Goal: Task Accomplishment & Management: Use online tool/utility

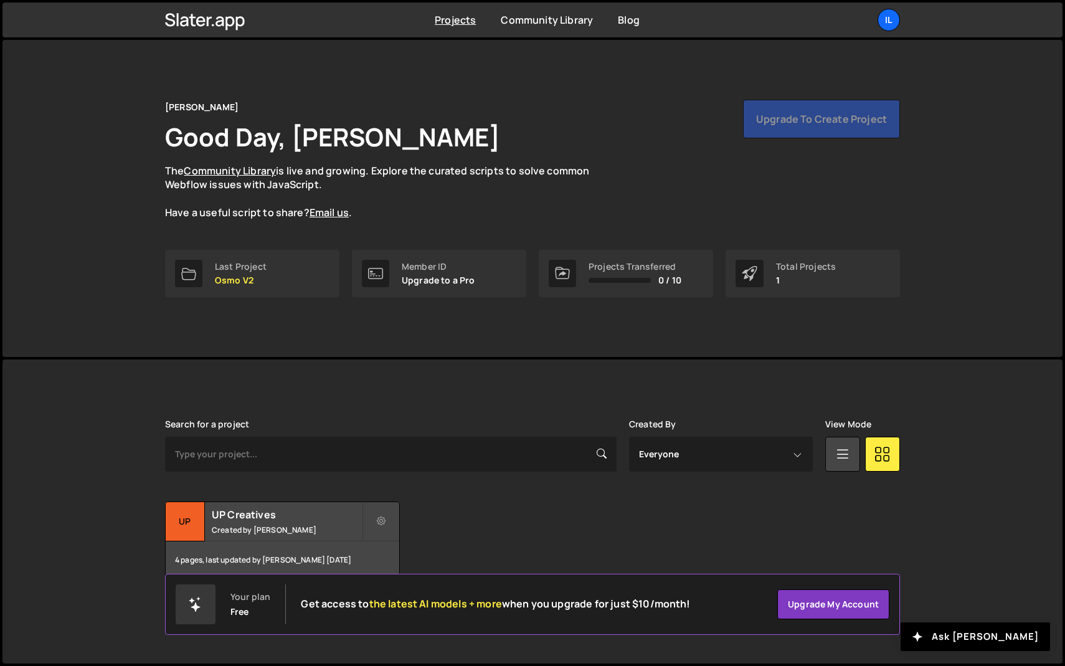
click at [227, 491] on div "Search for a project Created By Everyone [EMAIL_ADDRESS][DOMAIN_NAME] [PERSON_N…" at bounding box center [532, 499] width 735 height 160
click at [227, 512] on h2 "UP Creatives" at bounding box center [287, 515] width 150 height 14
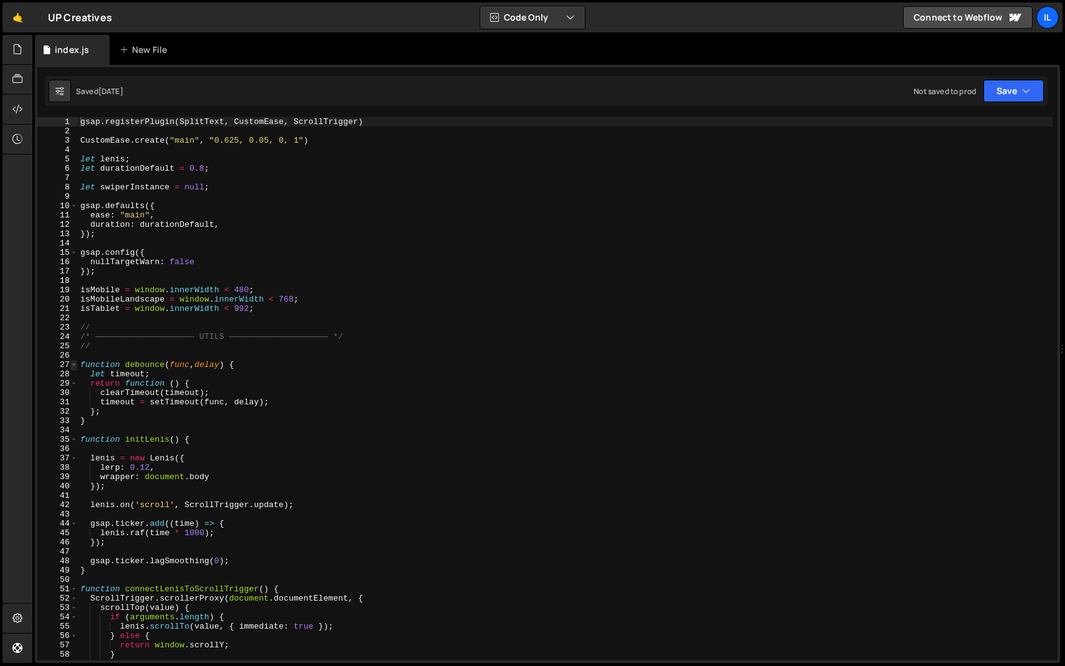
click at [72, 365] on span at bounding box center [73, 364] width 7 height 9
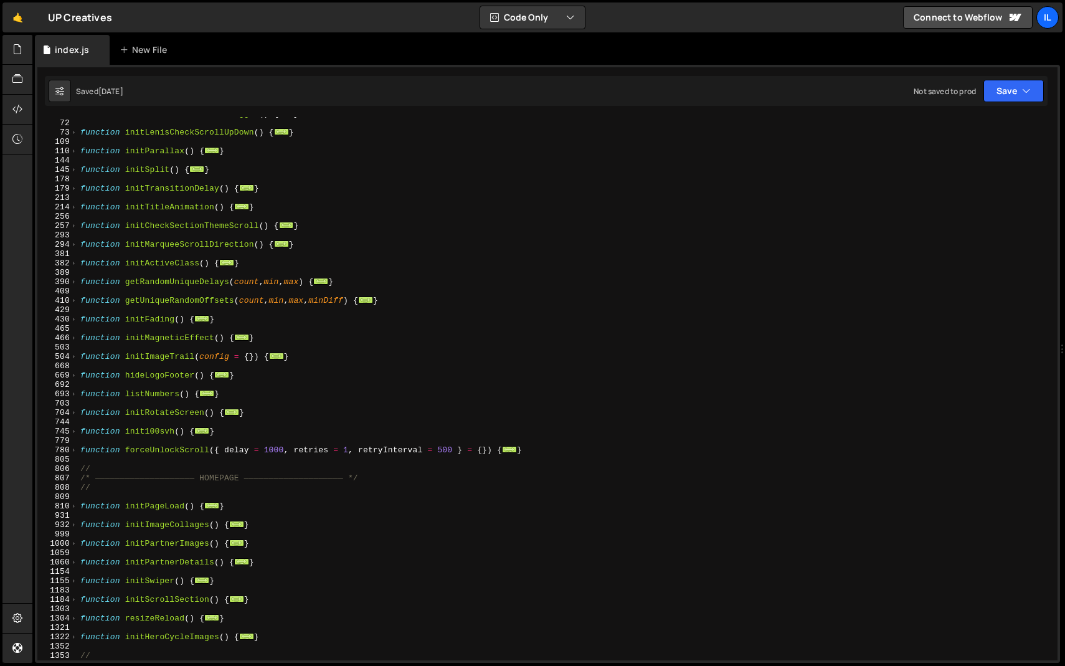
scroll to position [243, 0]
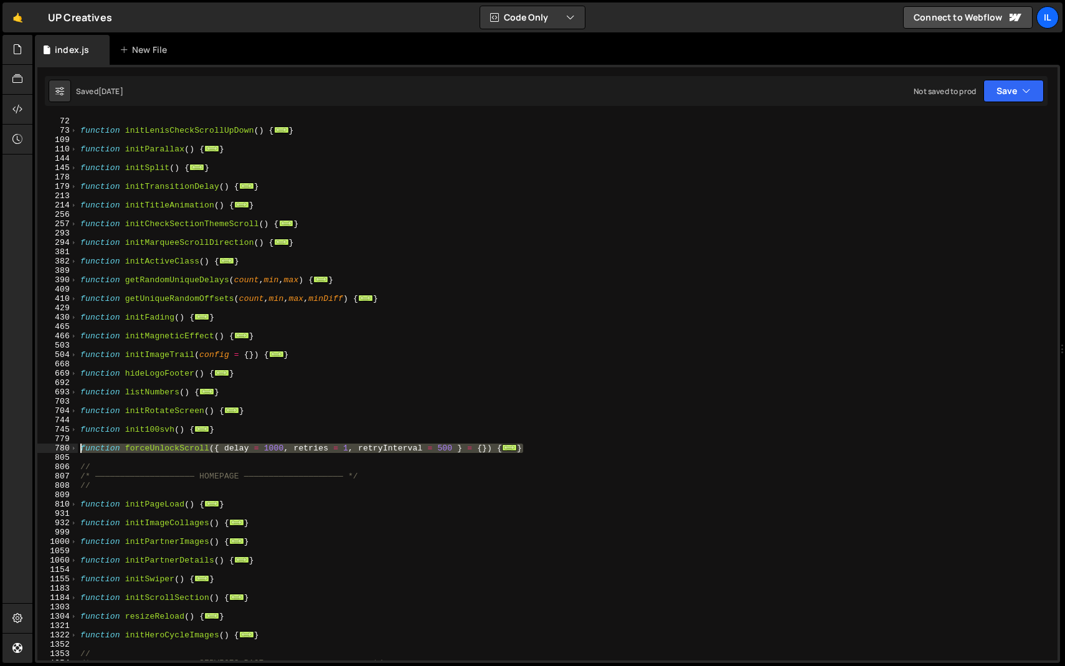
drag, startPoint x: 559, startPoint y: 448, endPoint x: 51, endPoint y: 447, distance: 507.7
click at [51, 447] on div "gsap.registerPlugin(SplitText, CustomEase, ScrollTrigger) 72 73 109 110 144 145…" at bounding box center [547, 388] width 1020 height 543
type textarea "function forceUnlockScroll({ delay = 1000, retries = 1, retryInterval = 500 } =…"
click at [108, 457] on div "function initLenisCheckScrollUpDown ( ) { ... } function initParallax ( ) { ...…" at bounding box center [565, 397] width 975 height 562
click at [159, 452] on div "function initLenisCheckScrollUpDown ( ) { ... } function initParallax ( ) { ...…" at bounding box center [565, 397] width 975 height 562
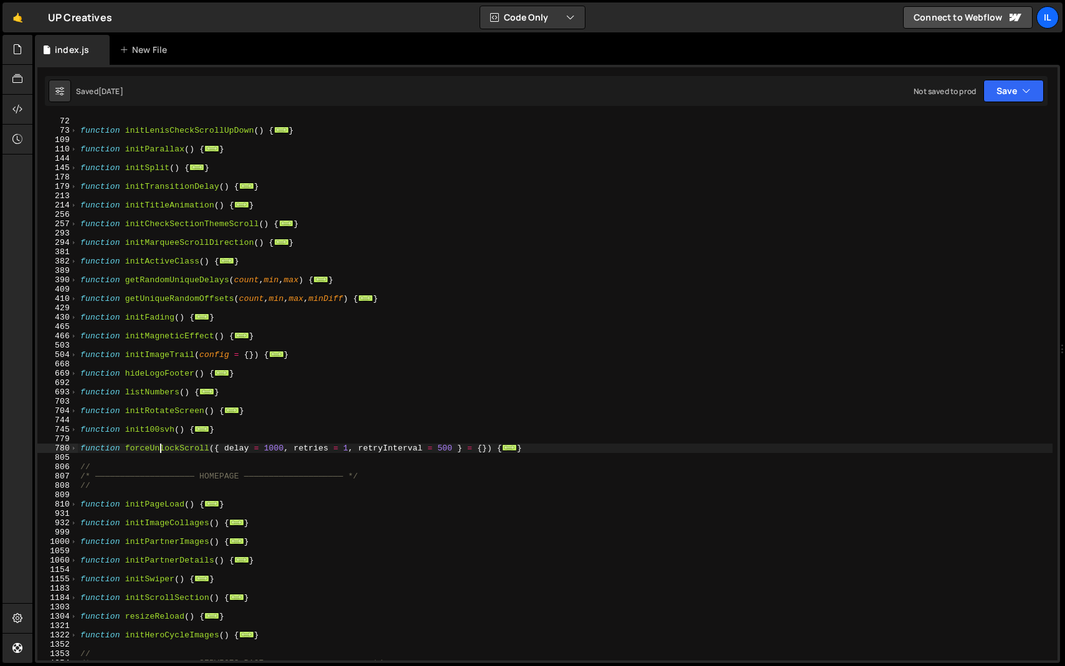
click at [159, 452] on div "function initLenisCheckScrollUpDown ( ) { ... } function initParallax ( ) { ...…" at bounding box center [565, 397] width 975 height 562
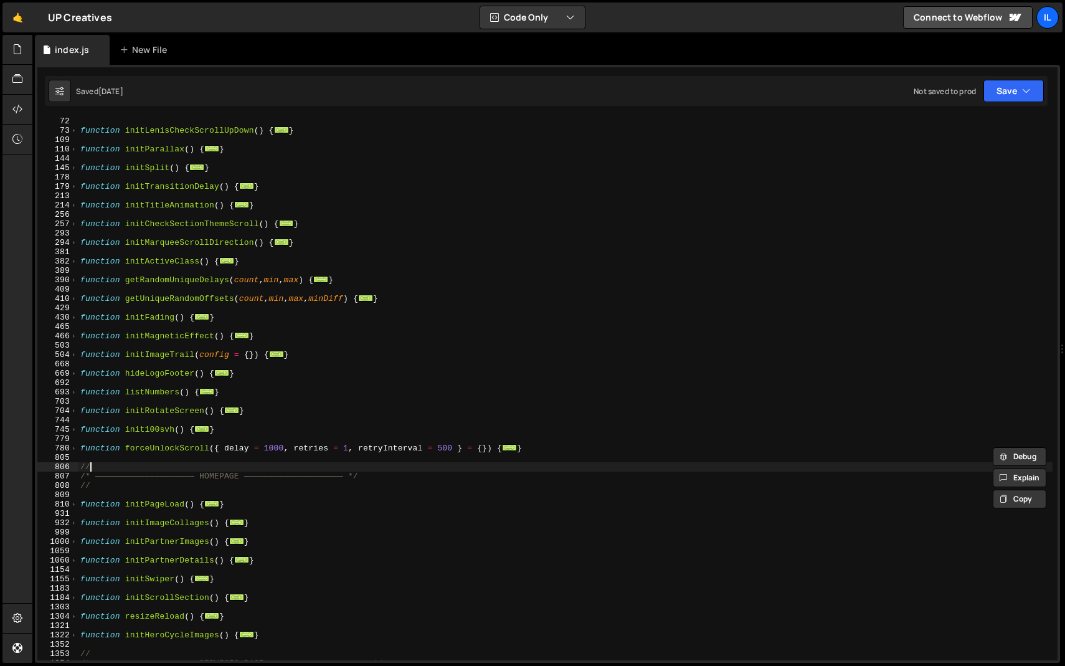
click at [159, 465] on div "function initLenisCheckScrollUpDown ( ) { ... } function initParallax ( ) { ...…" at bounding box center [565, 397] width 975 height 562
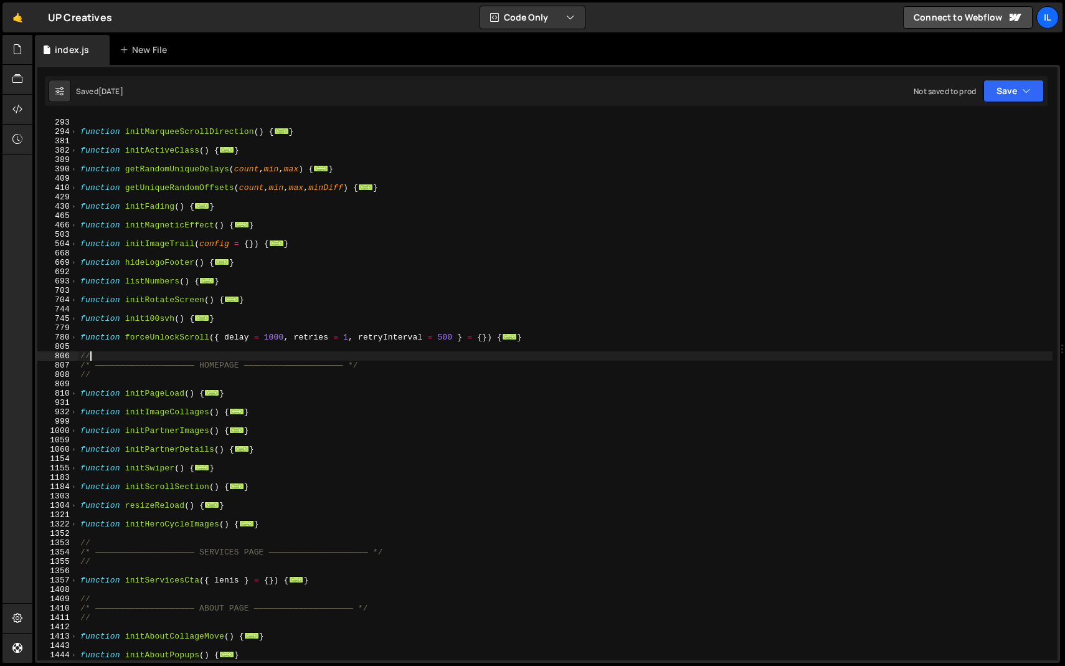
scroll to position [354, 0]
click at [169, 485] on div "function initCheckSectionThemeScroll ( ) { ... } function initMarqueeScrollDire…" at bounding box center [565, 389] width 975 height 562
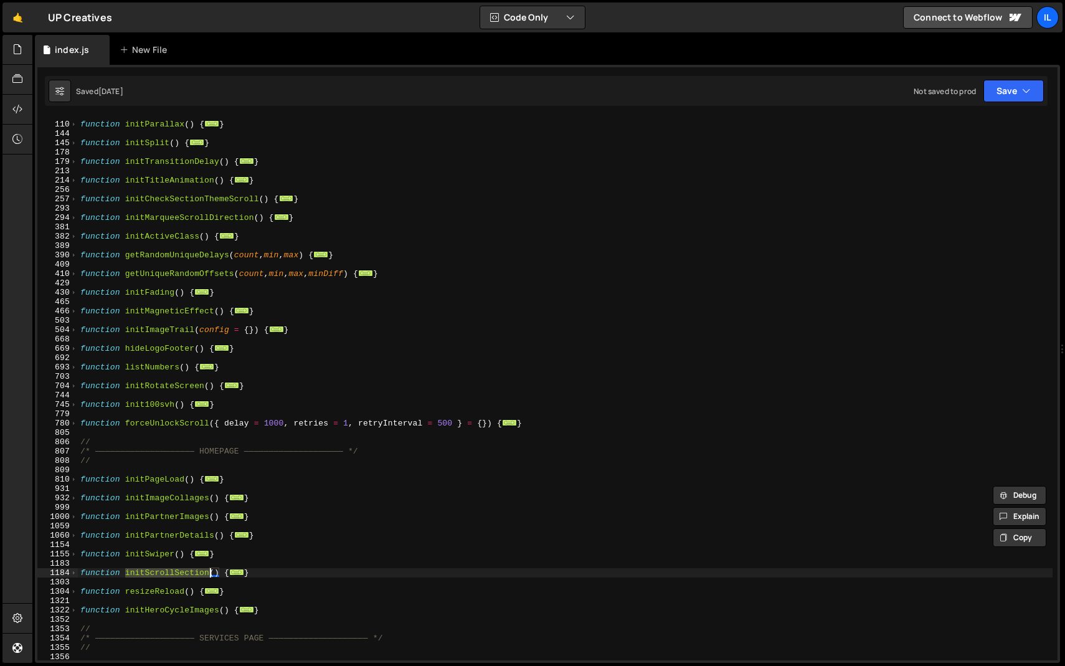
scroll to position [268, 0]
click at [161, 296] on div "function initParallax ( ) { ... } function initSplit ( ) { ... } function initT…" at bounding box center [565, 391] width 975 height 562
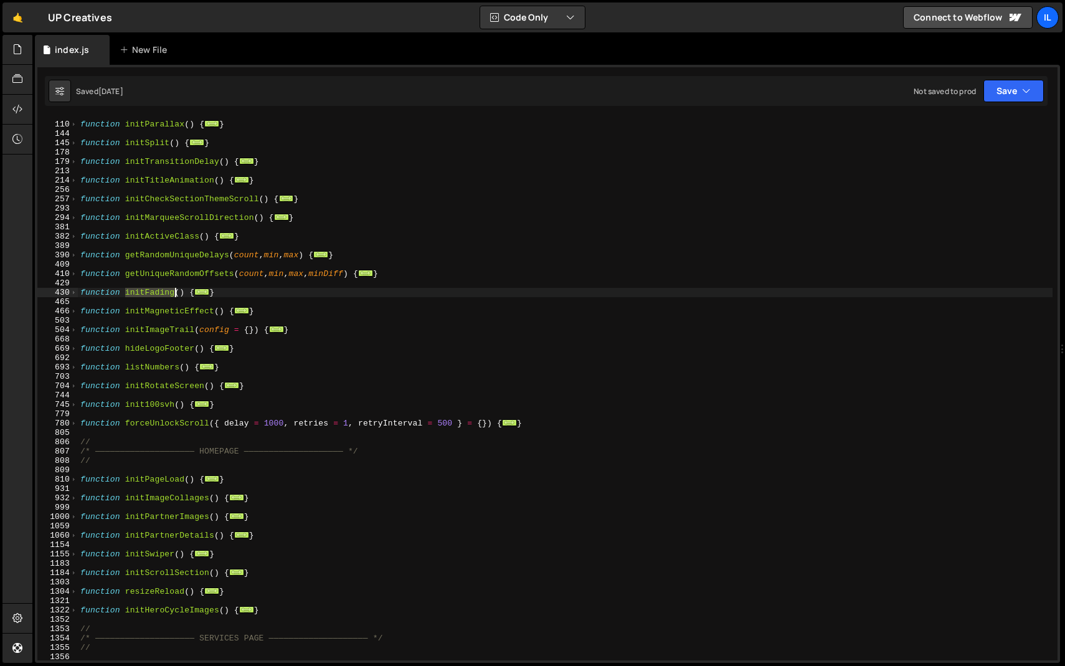
click at [161, 296] on div "function initParallax ( ) { ... } function initSplit ( ) { ... } function initT…" at bounding box center [565, 391] width 975 height 562
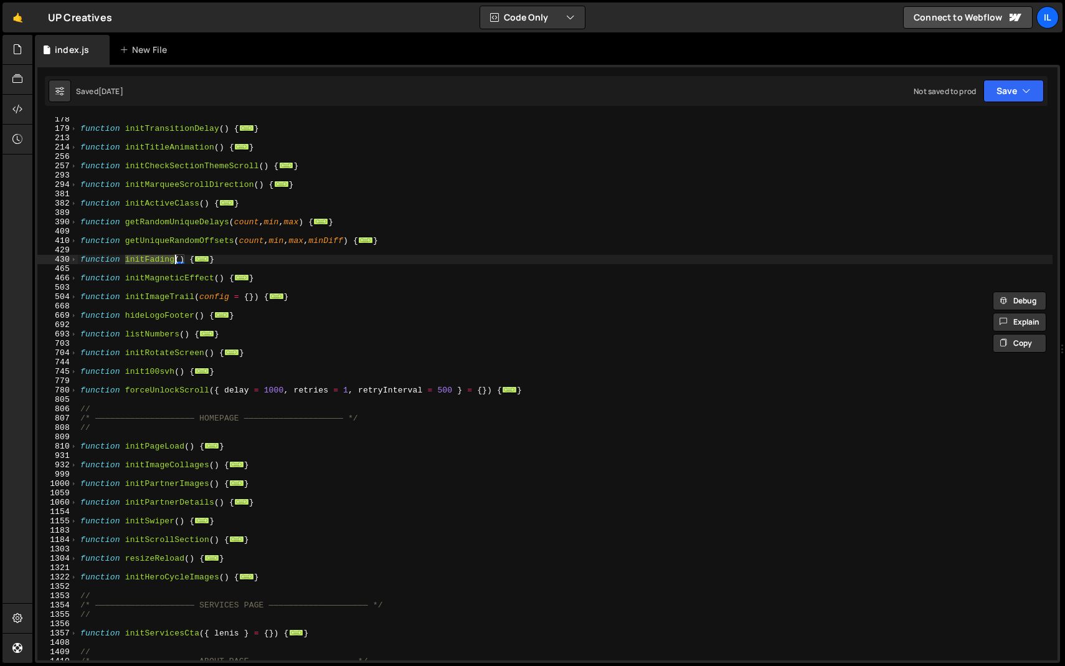
scroll to position [368, 0]
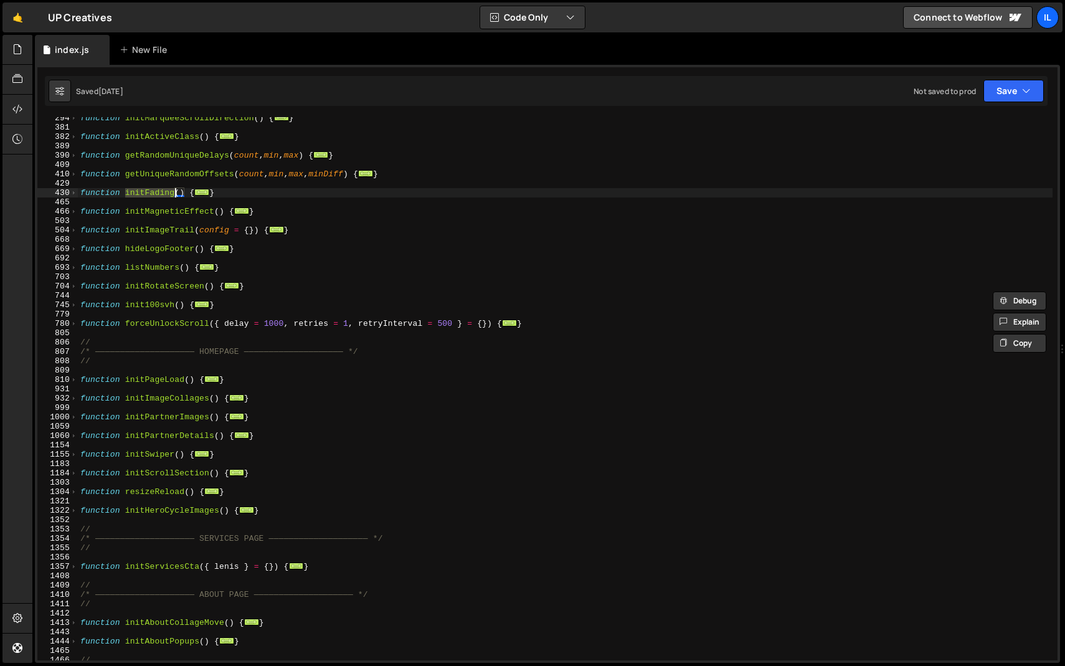
click at [164, 473] on div "function initMarqueeScrollDirection ( ) { ... } function initActiveClass ( ) { …" at bounding box center [565, 394] width 975 height 562
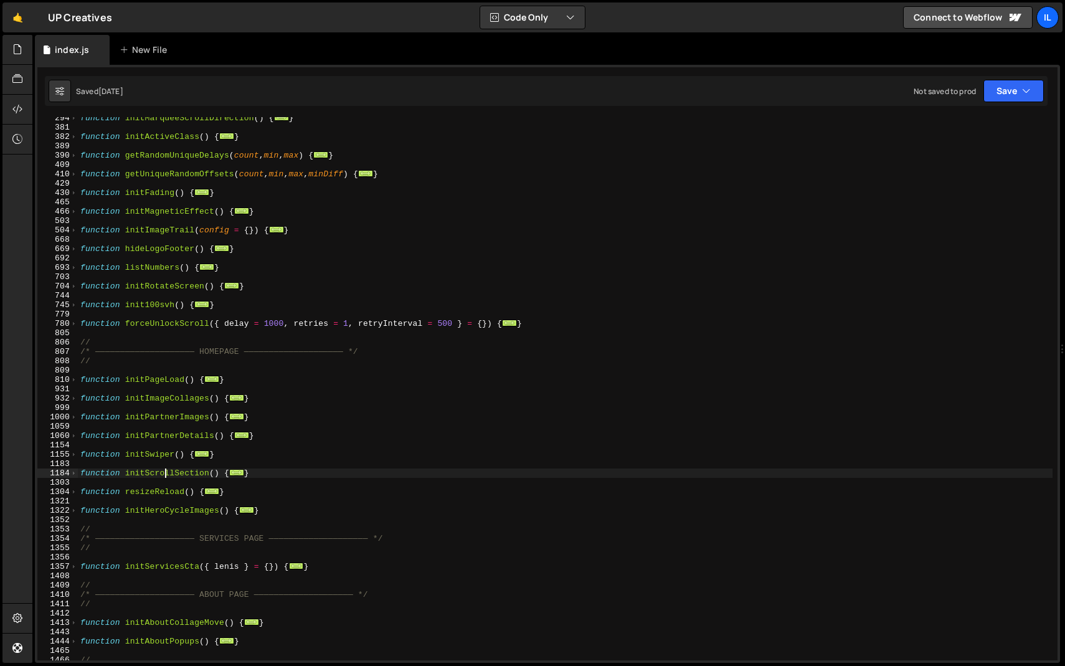
click at [164, 473] on div "function initMarqueeScrollDirection ( ) { ... } function initActiveClass ( ) { …" at bounding box center [565, 394] width 975 height 562
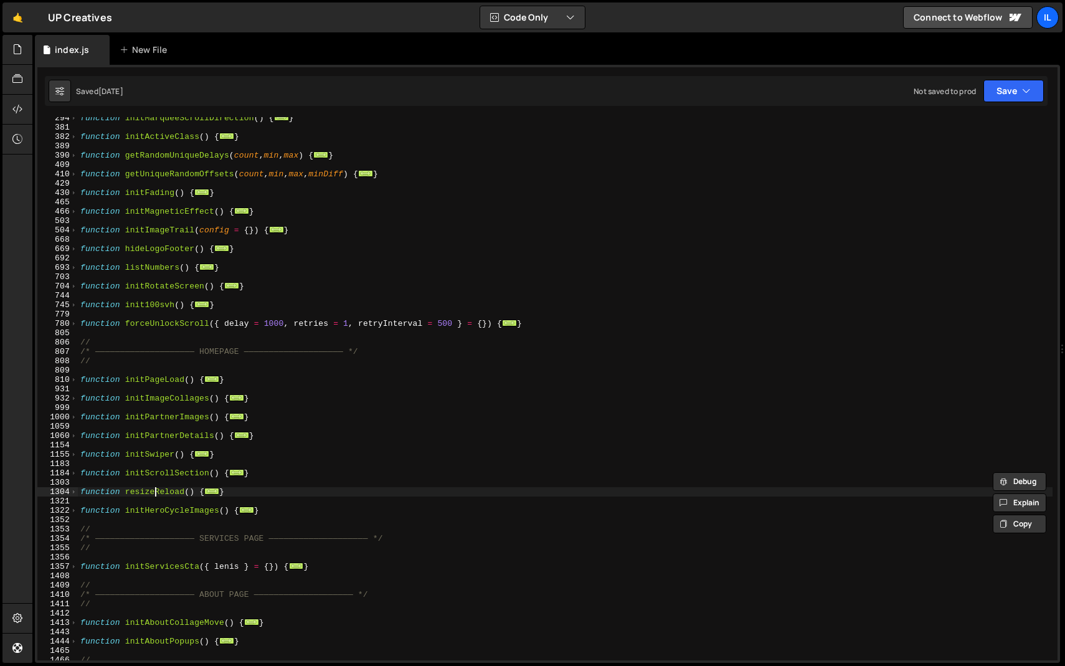
click at [157, 493] on div "function initMarqueeScrollDirection ( ) { ... } function initActiveClass ( ) { …" at bounding box center [565, 394] width 975 height 562
click at [171, 395] on div "function initMarqueeScrollDirection ( ) { ... } function initActiveClass ( ) { …" at bounding box center [565, 394] width 975 height 562
type textarea "initAboutPopups();"
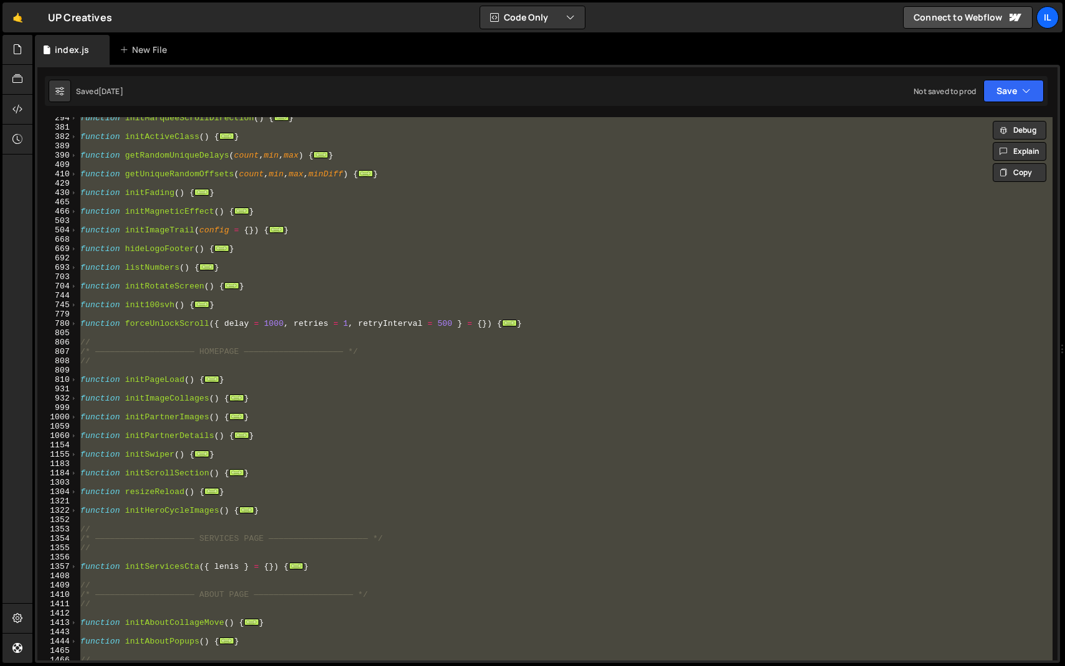
click at [265, 366] on div "function initMarqueeScrollDirection ( ) { ... } function initActiveClass ( ) { …" at bounding box center [565, 388] width 975 height 543
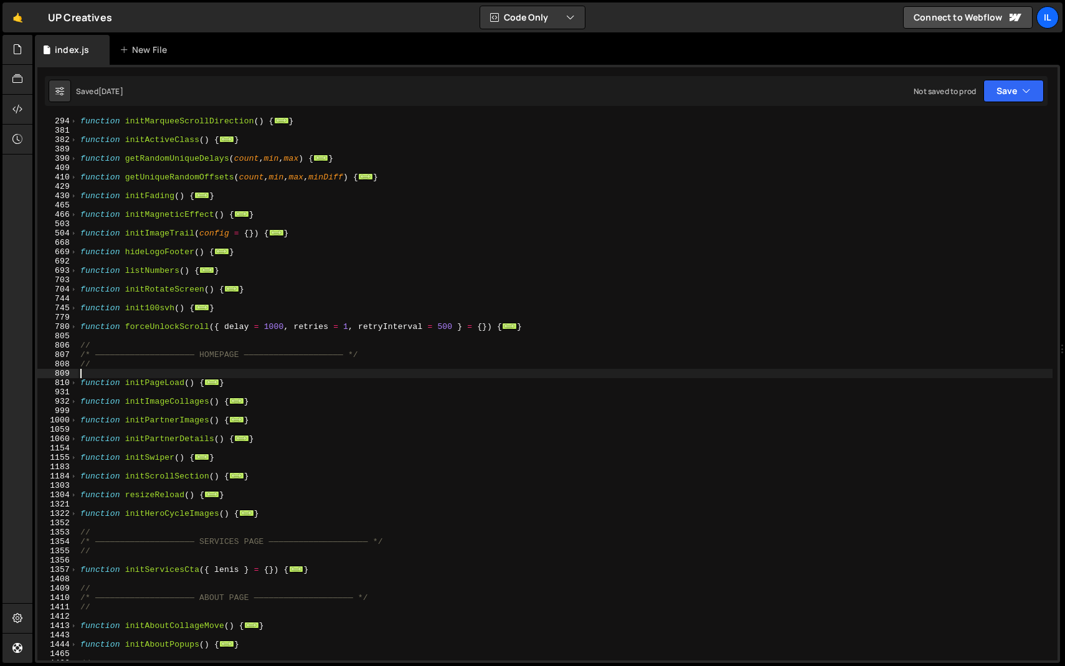
scroll to position [364, 0]
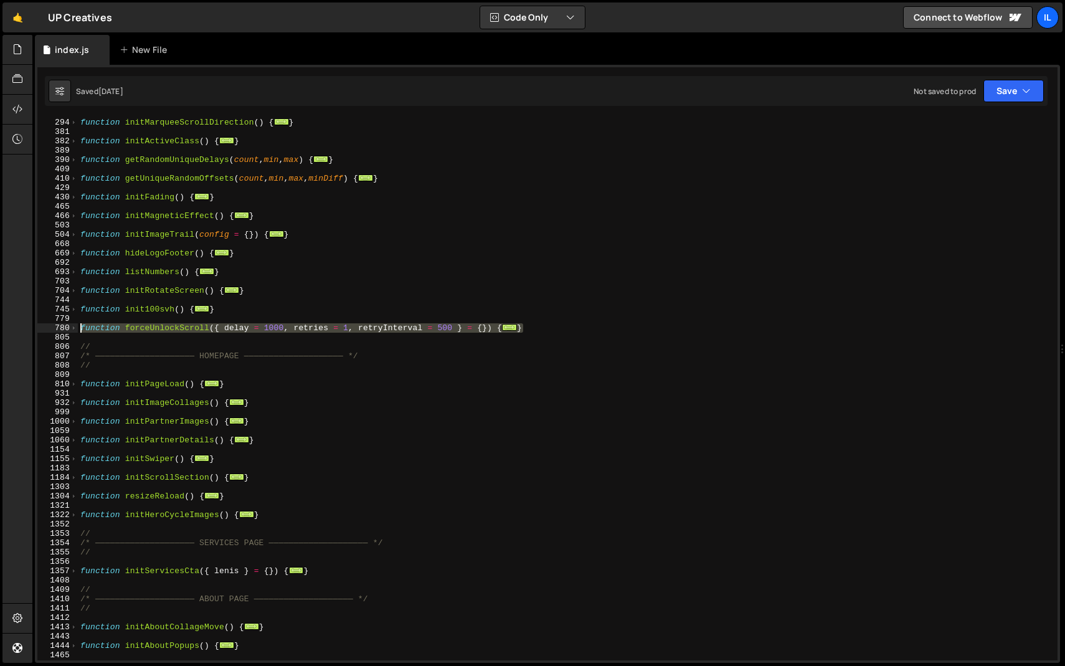
drag, startPoint x: 545, startPoint y: 330, endPoint x: 56, endPoint y: 324, distance: 489.0
click at [56, 324] on div "293 294 381 382 389 390 409 410 429 430 465 466 503 504 668 669 692 693 703 704…" at bounding box center [547, 388] width 1020 height 543
paste textarea "}"
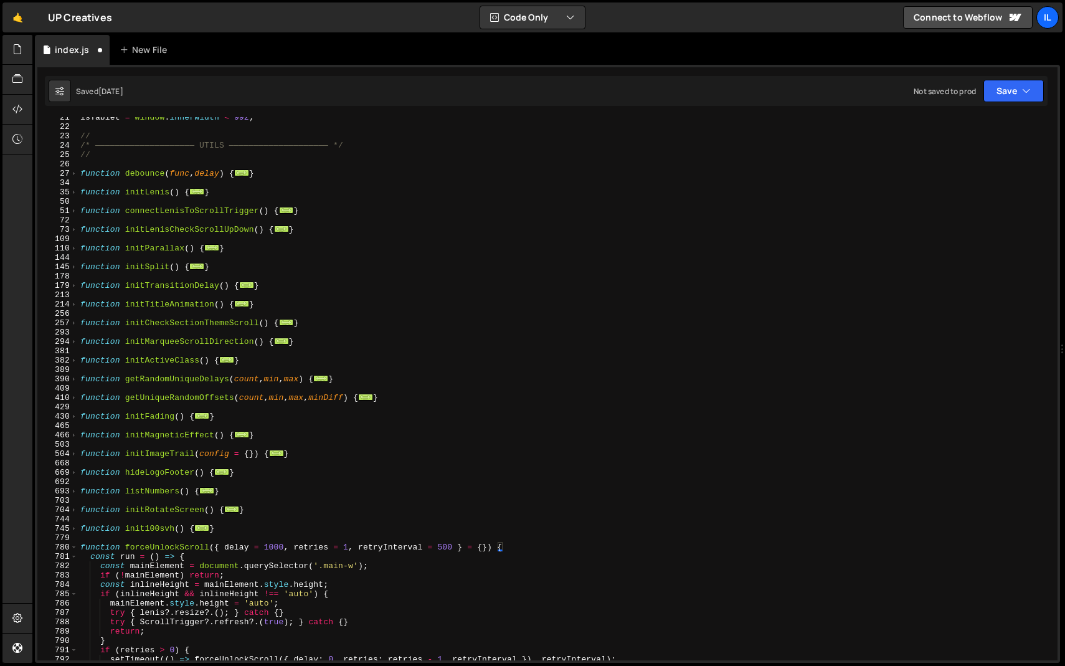
scroll to position [141, 0]
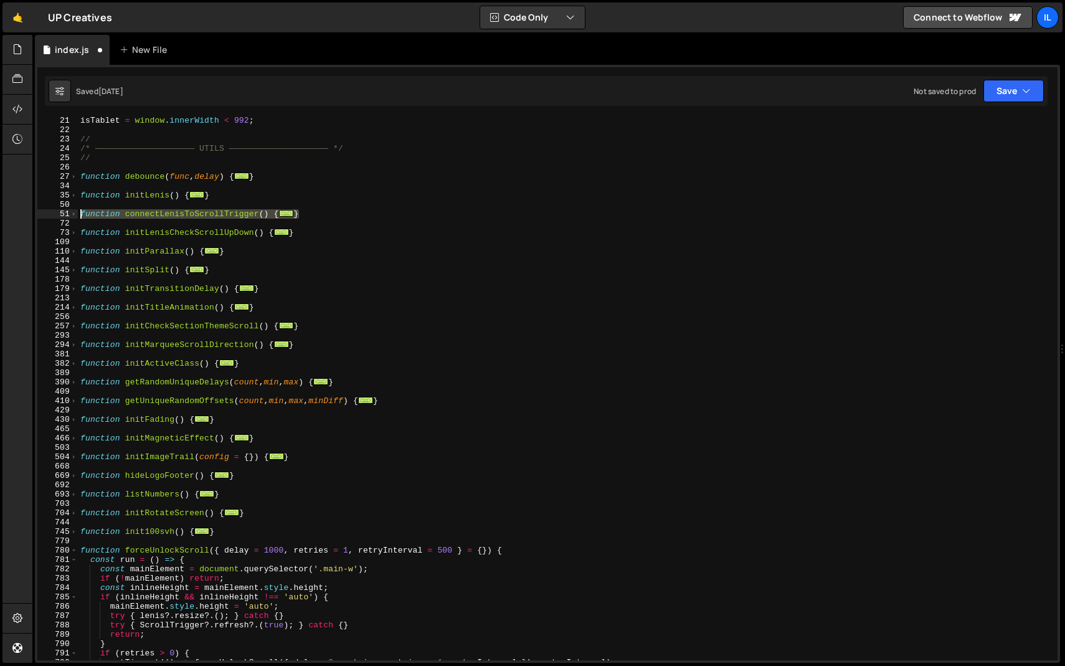
drag, startPoint x: 317, startPoint y: 214, endPoint x: 64, endPoint y: 212, distance: 253.5
click at [64, 212] on div "} 21 22 23 24 25 26 27 34 35 50 51 72 73 109 110 144 145 178 179 213 214 256 25…" at bounding box center [547, 388] width 1020 height 543
paste textarea "}"
type textarea "}"
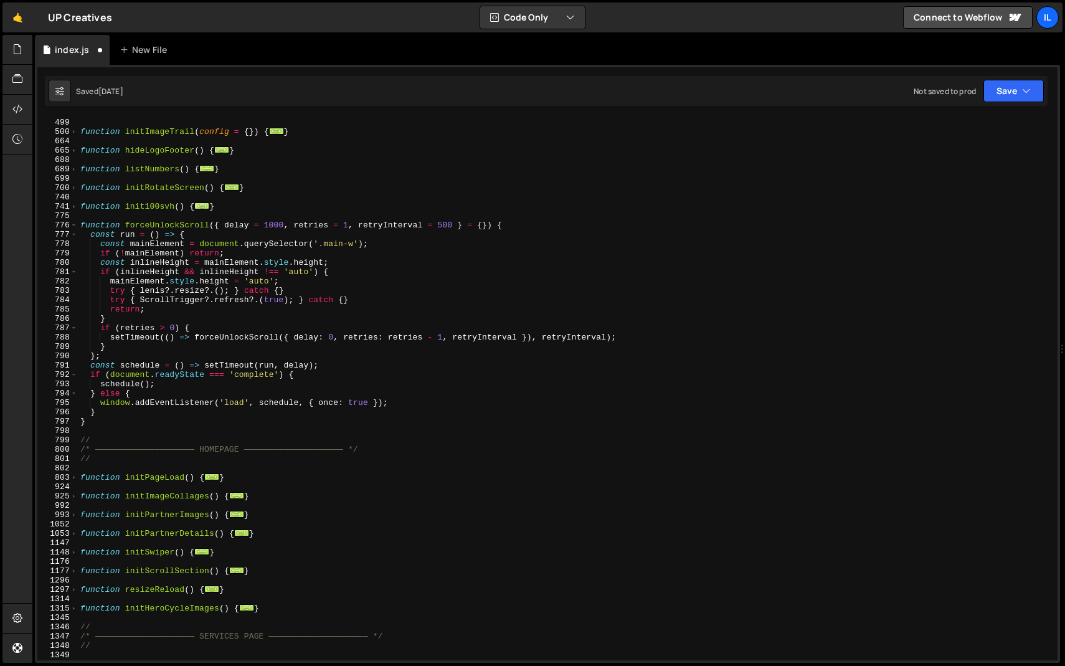
scroll to position [616, 0]
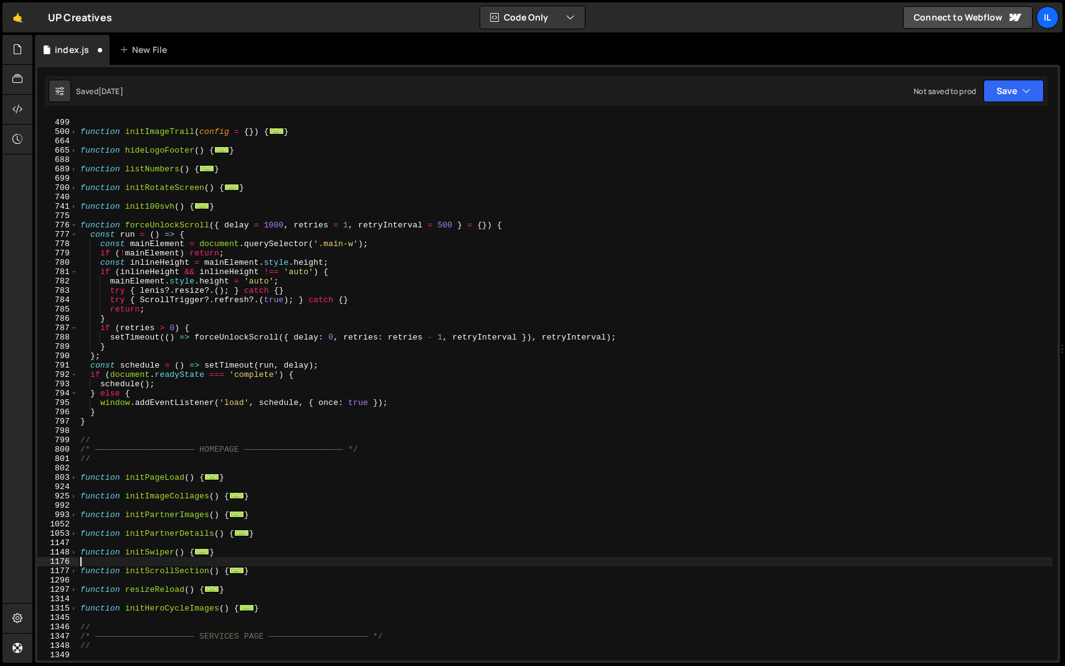
click at [272, 563] on div "function initMagneticEffect ( ) { ... } function initImageTrail ( config = { })…" at bounding box center [565, 389] width 975 height 562
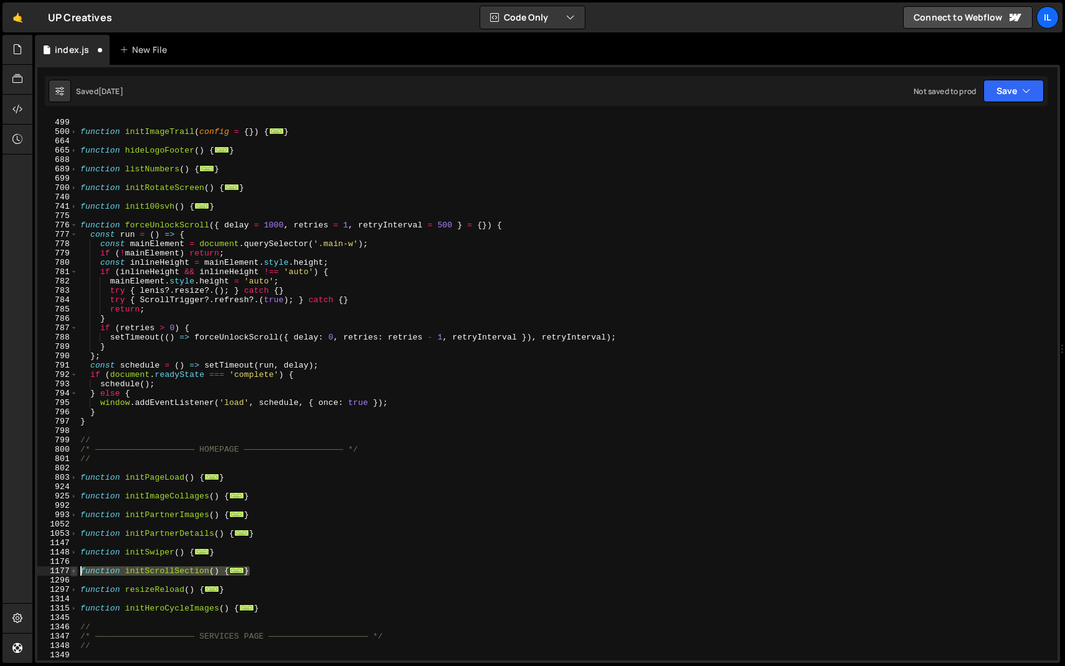
drag, startPoint x: 268, startPoint y: 567, endPoint x: 74, endPoint y: 571, distance: 194.4
click at [74, 571] on div "462 499 500 664 665 688 689 699 700 740 741 775 776 777 778 779 780 781 782 783…" at bounding box center [547, 388] width 1020 height 543
paste textarea "}"
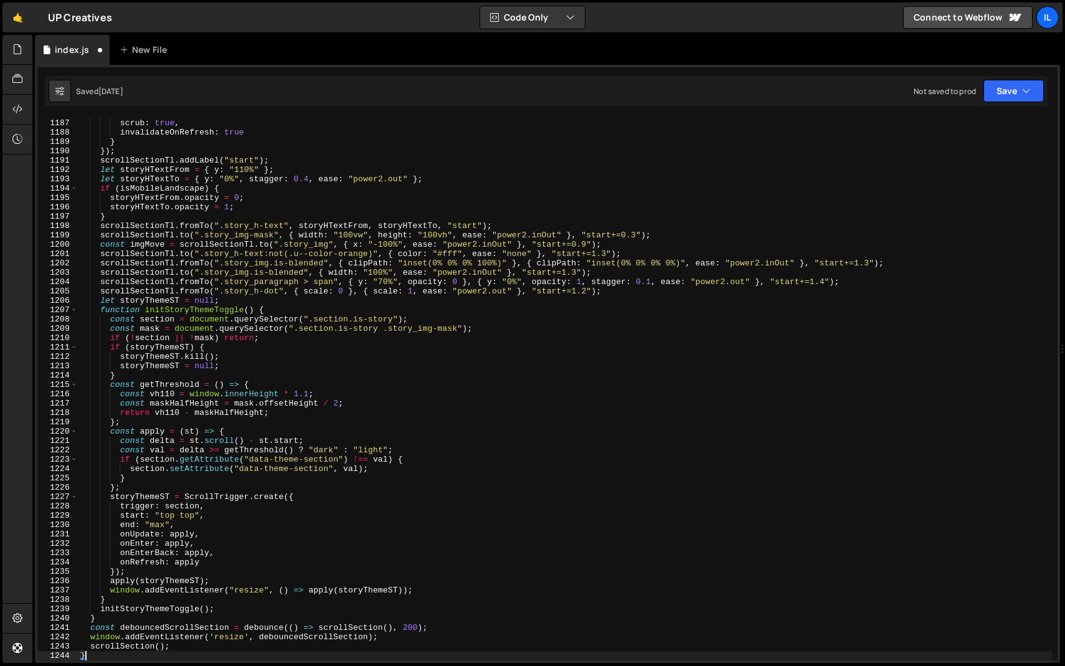
type textarea "onRefresh: apply"
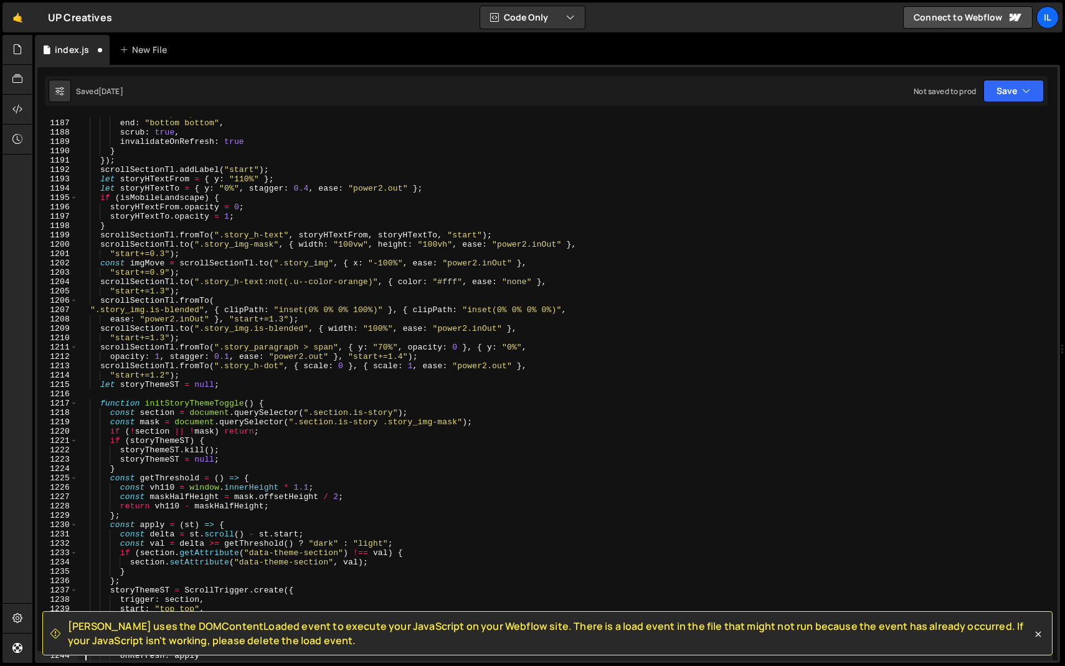
scroll to position [11081, 0]
